Goal: Task Accomplishment & Management: Use online tool/utility

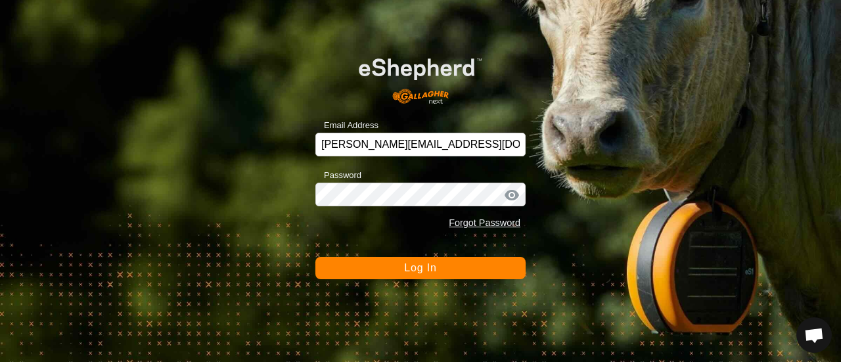
click at [426, 269] on span "Log In" at bounding box center [420, 267] width 32 height 11
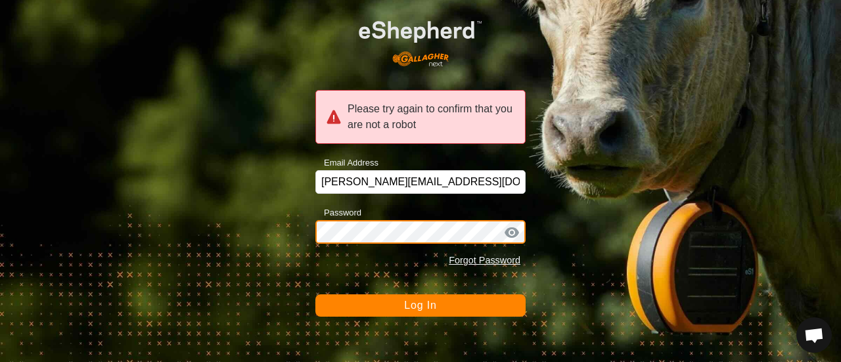
click at [315, 294] on button "Log In" at bounding box center [420, 305] width 210 height 22
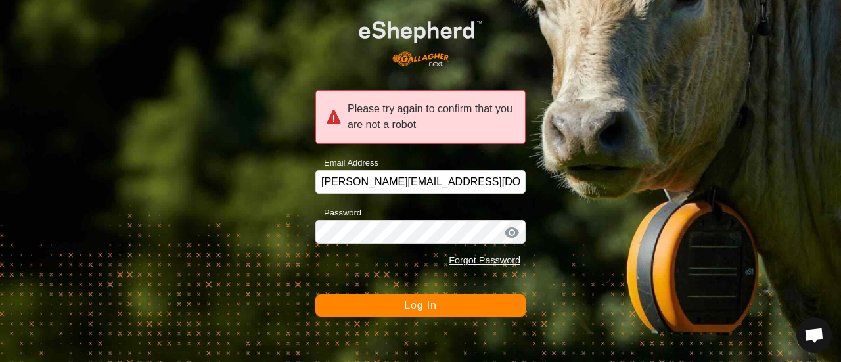
click at [414, 316] on div "Please try again to confirm that you are not a robot Email Address [EMAIL_ADDRE…" at bounding box center [420, 181] width 841 height 362
click at [414, 307] on span "Log In" at bounding box center [420, 304] width 32 height 11
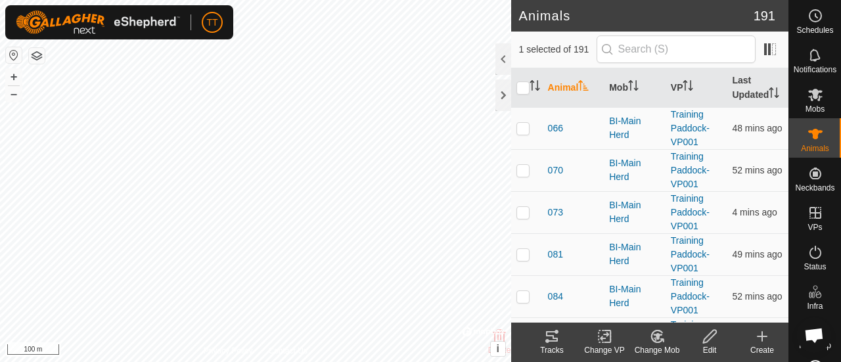
click at [554, 336] on icon at bounding box center [552, 336] width 12 height 11
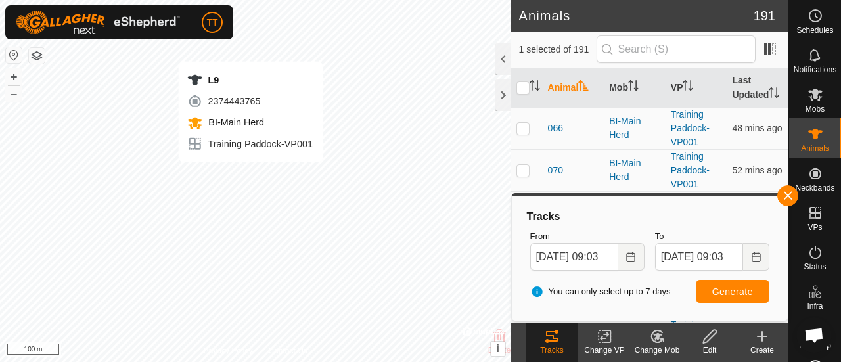
checkbox input "false"
checkbox input "true"
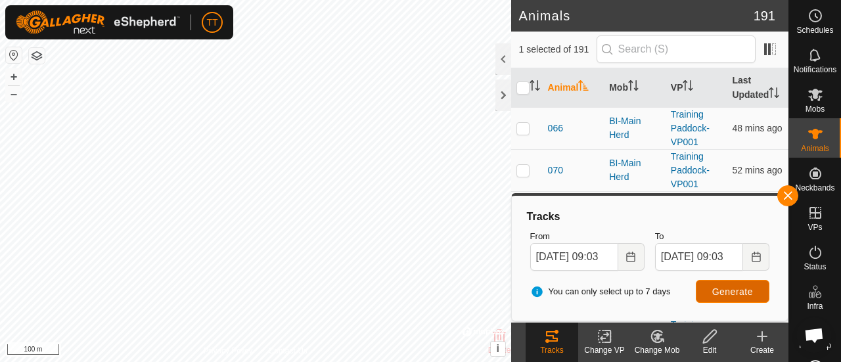
click at [701, 286] on button "Generate" at bounding box center [732, 291] width 74 height 23
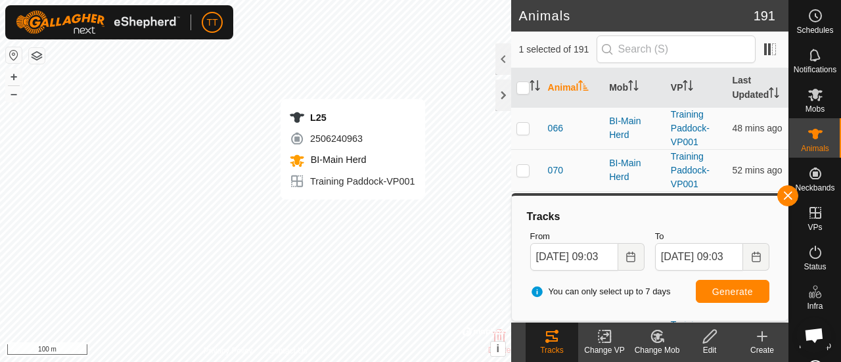
checkbox input "true"
checkbox input "false"
click at [608, 339] on icon at bounding box center [604, 336] width 16 height 16
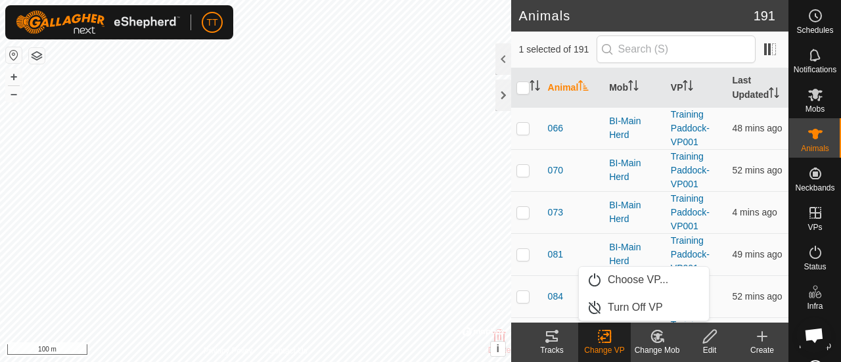
click at [552, 347] on div "Tracks" at bounding box center [551, 350] width 53 height 12
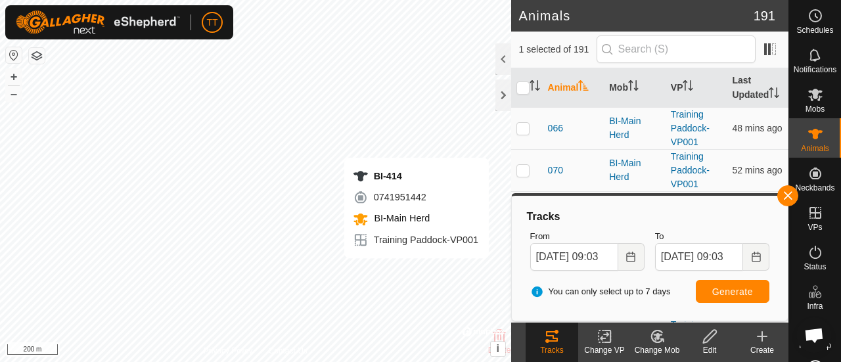
checkbox input "true"
checkbox input "false"
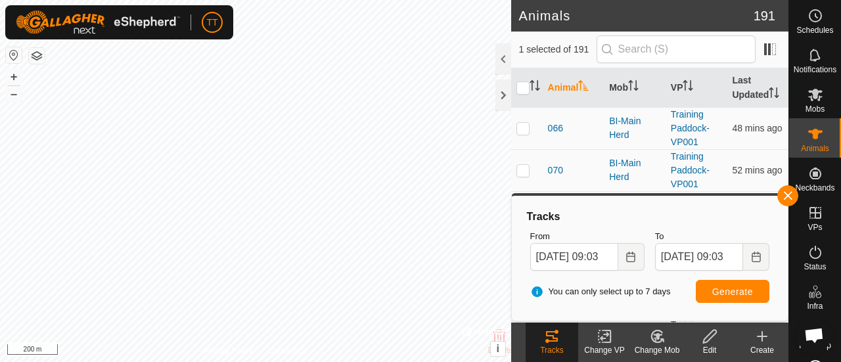
click at [559, 345] on div "Tracks" at bounding box center [551, 350] width 53 height 12
click at [720, 286] on span "Generate" at bounding box center [732, 291] width 41 height 11
checkbox input "true"
checkbox input "false"
click at [706, 294] on button "Generate" at bounding box center [732, 291] width 74 height 23
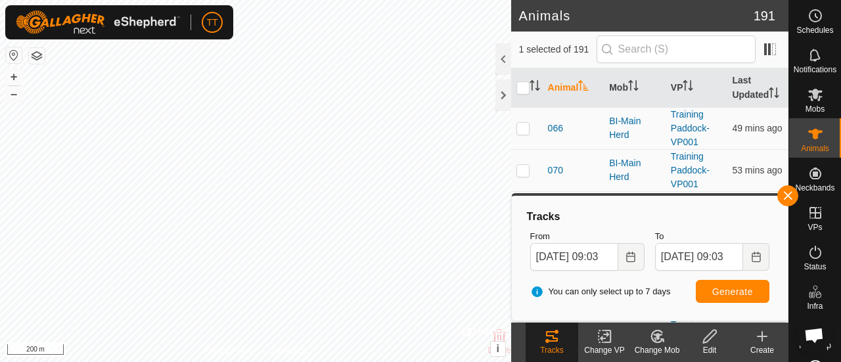
checkbox input "true"
checkbox input "false"
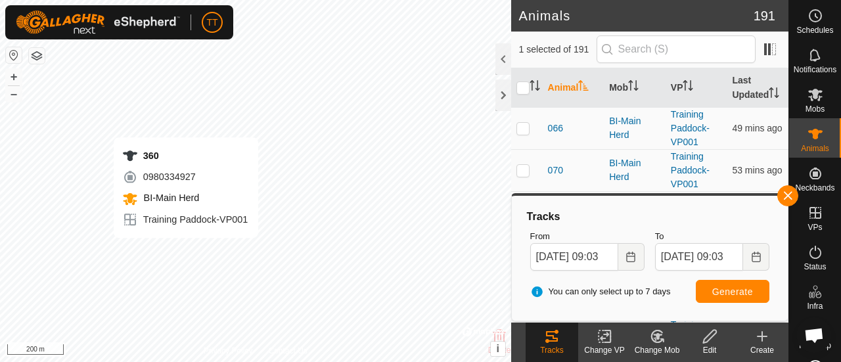
checkbox input "true"
checkbox input "false"
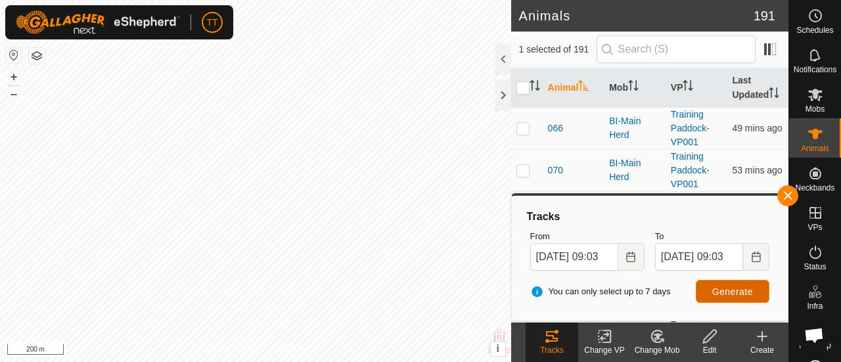
click at [723, 287] on span "Generate" at bounding box center [732, 291] width 41 height 11
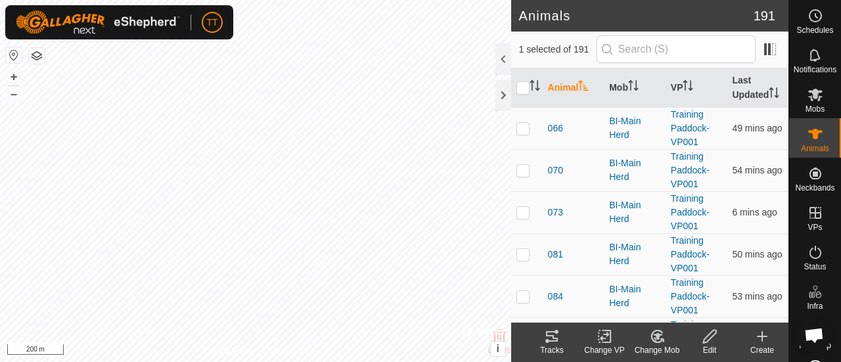
click at [557, 337] on icon at bounding box center [552, 336] width 16 height 16
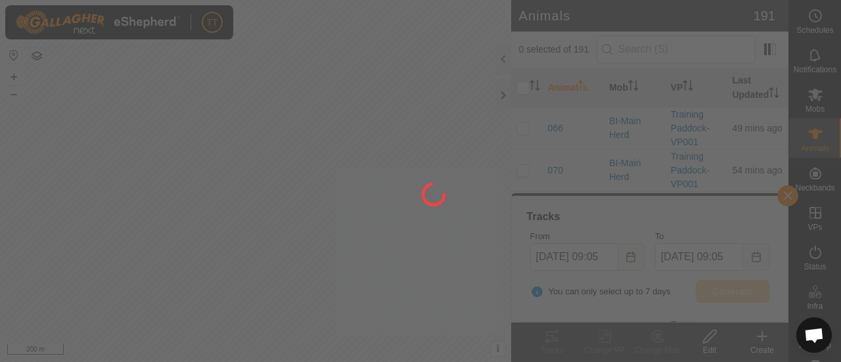
checkbox input "false"
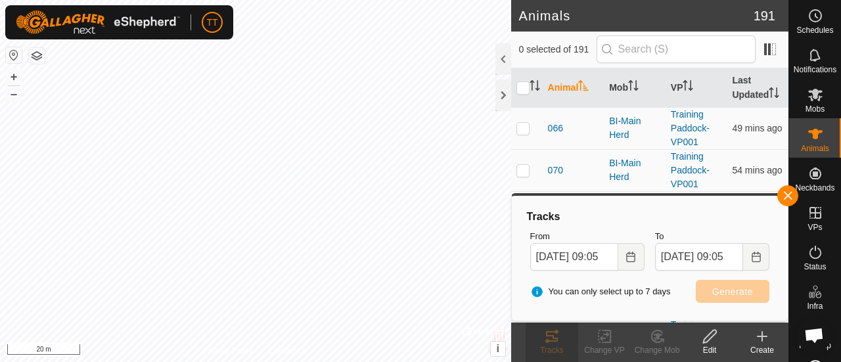
checkbox input "true"
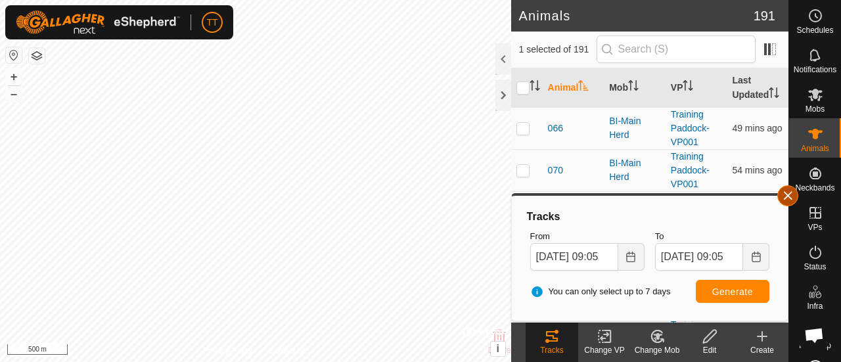
click at [785, 193] on span "button" at bounding box center [787, 195] width 11 height 11
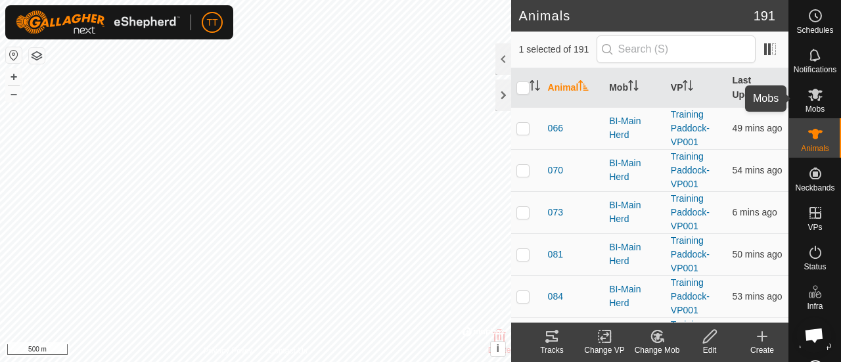
click at [807, 96] on icon at bounding box center [815, 95] width 16 height 16
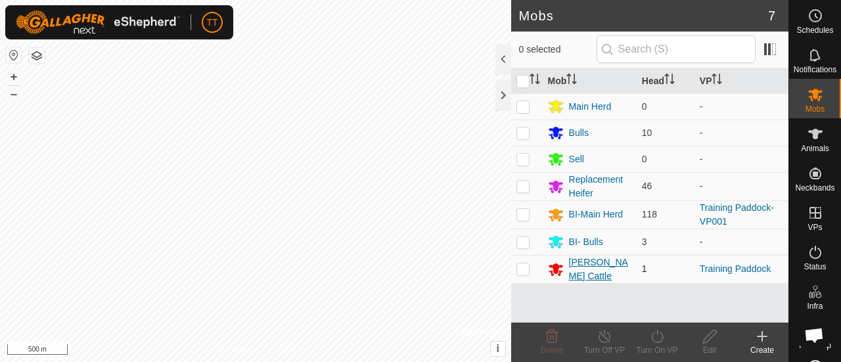
click at [590, 267] on div "[PERSON_NAME] Cattle" at bounding box center [600, 269] width 62 height 28
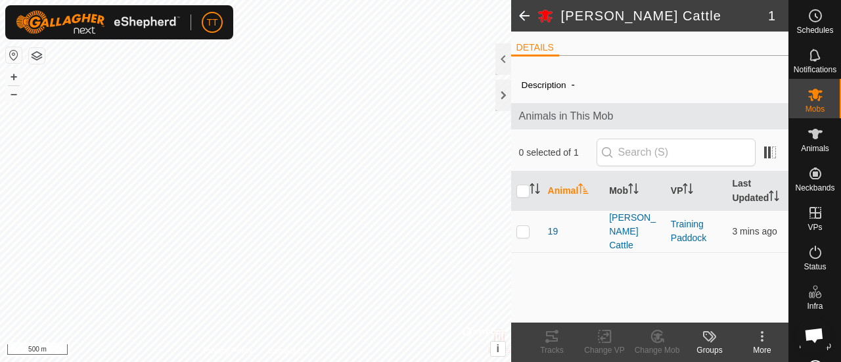
drag, startPoint x: 520, startPoint y: 223, endPoint x: 540, endPoint y: 261, distance: 43.5
click at [520, 226] on p-checkbox at bounding box center [522, 231] width 13 height 11
checkbox input "true"
click at [596, 336] on icon at bounding box center [604, 336] width 16 height 16
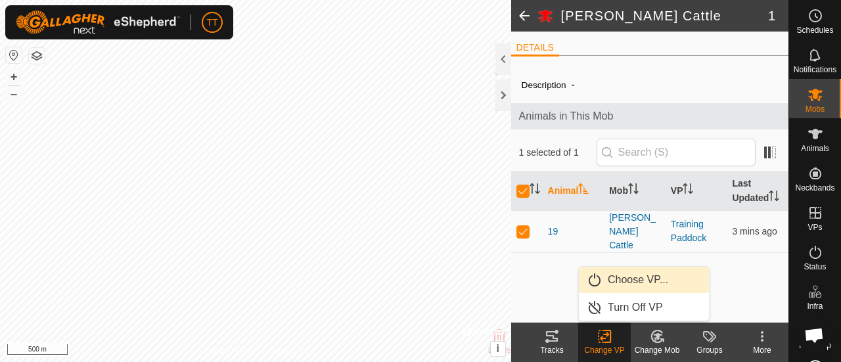
click at [611, 284] on link "Choose VP..." at bounding box center [644, 280] width 130 height 26
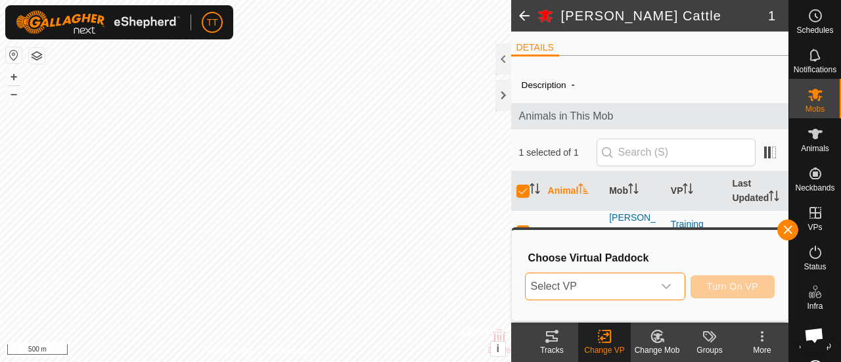
click at [598, 290] on span "Select VP" at bounding box center [588, 286] width 127 height 26
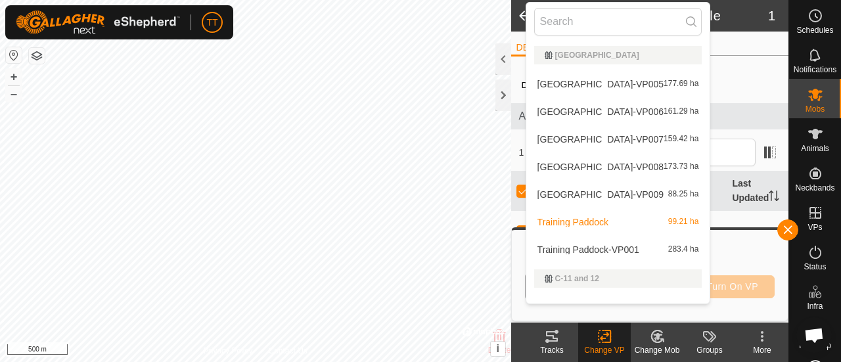
click at [596, 249] on li "Training Paddock-VP001 283.4 ha" at bounding box center [618, 249] width 184 height 26
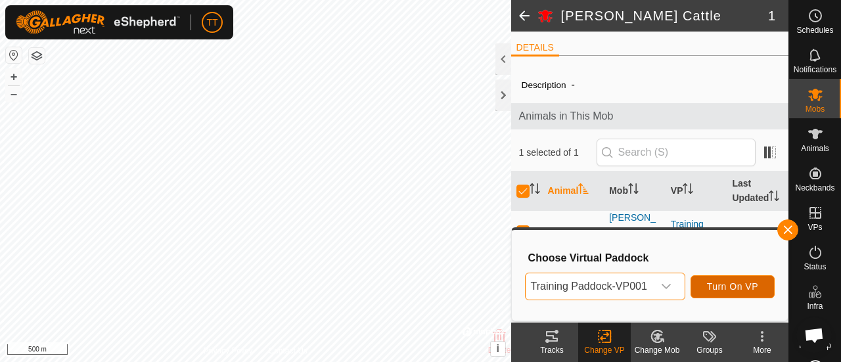
click at [709, 283] on span "Turn On VP" at bounding box center [732, 286] width 51 height 11
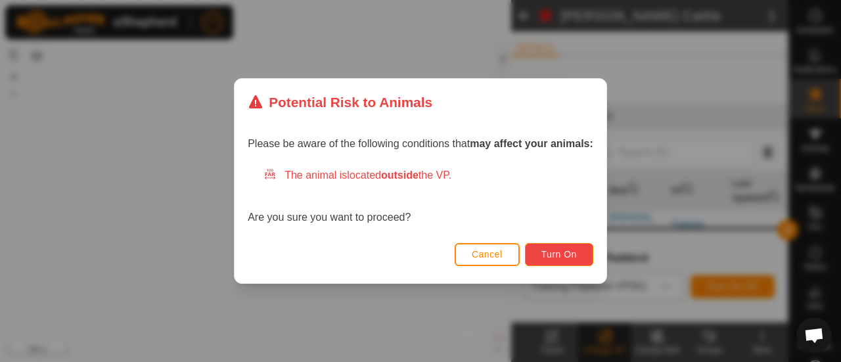
click at [552, 252] on span "Turn On" at bounding box center [558, 254] width 35 height 11
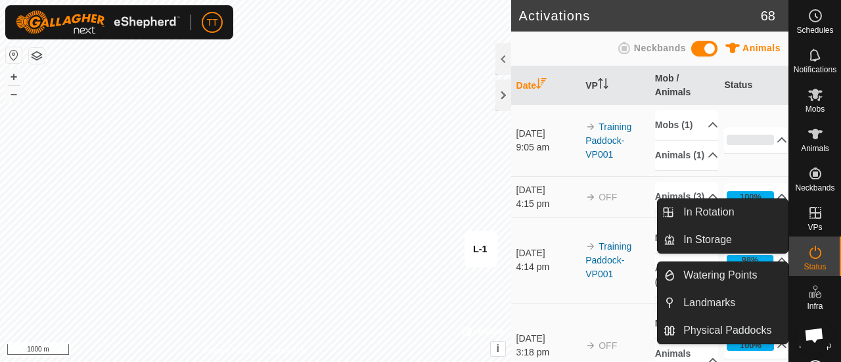
click at [807, 290] on icon at bounding box center [815, 292] width 16 height 16
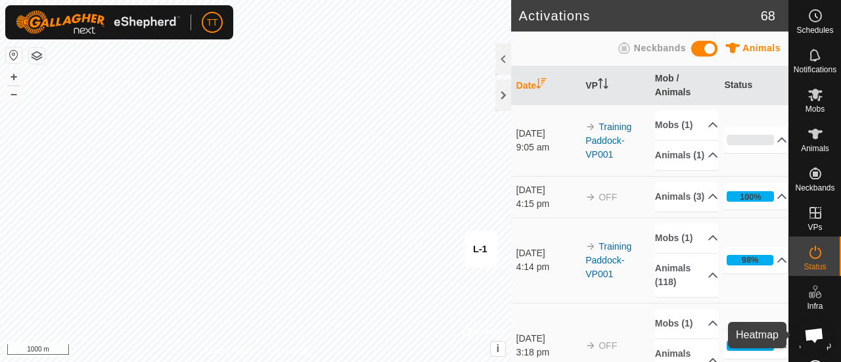
click at [799, 347] on span "Heatmap" at bounding box center [815, 345] width 32 height 8
